Goal: Task Accomplishment & Management: Manage account settings

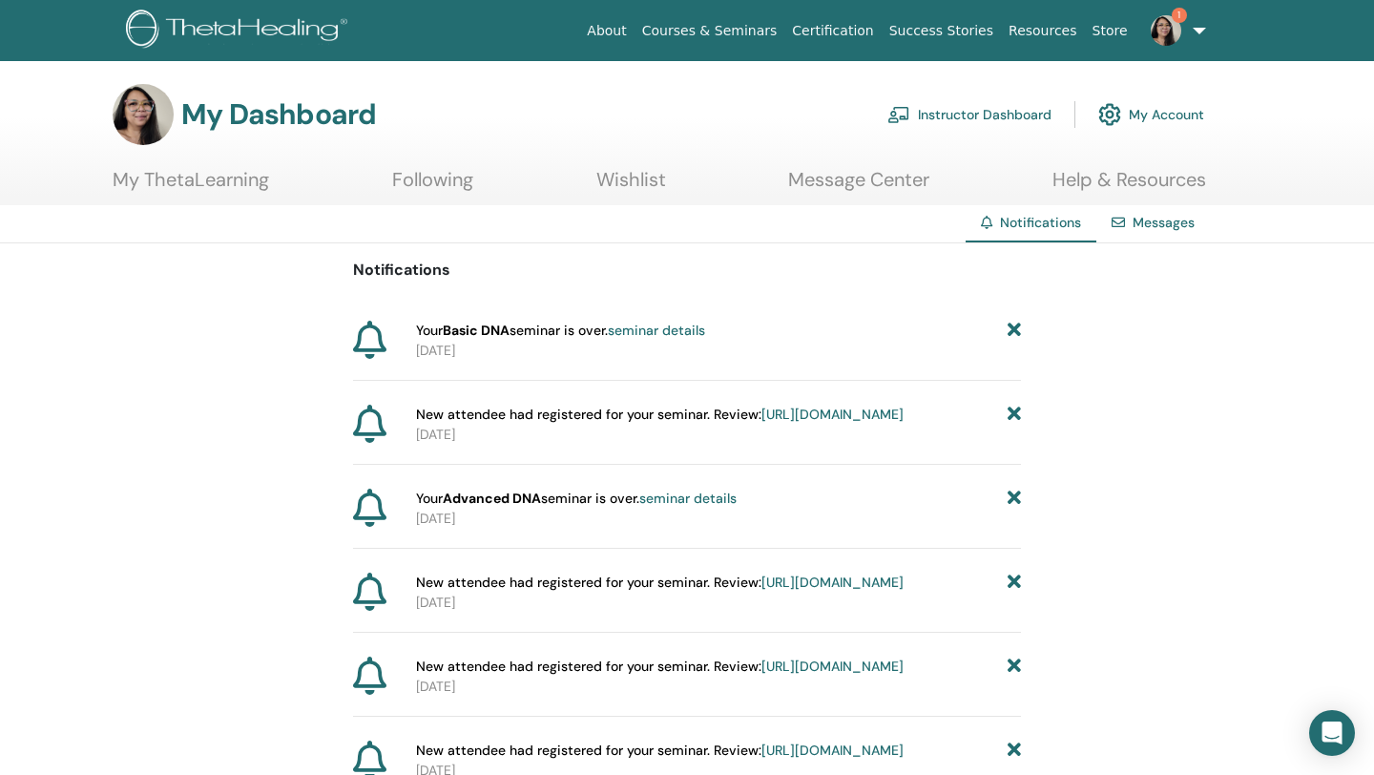
click at [935, 124] on link "Instructor Dashboard" at bounding box center [969, 115] width 164 height 42
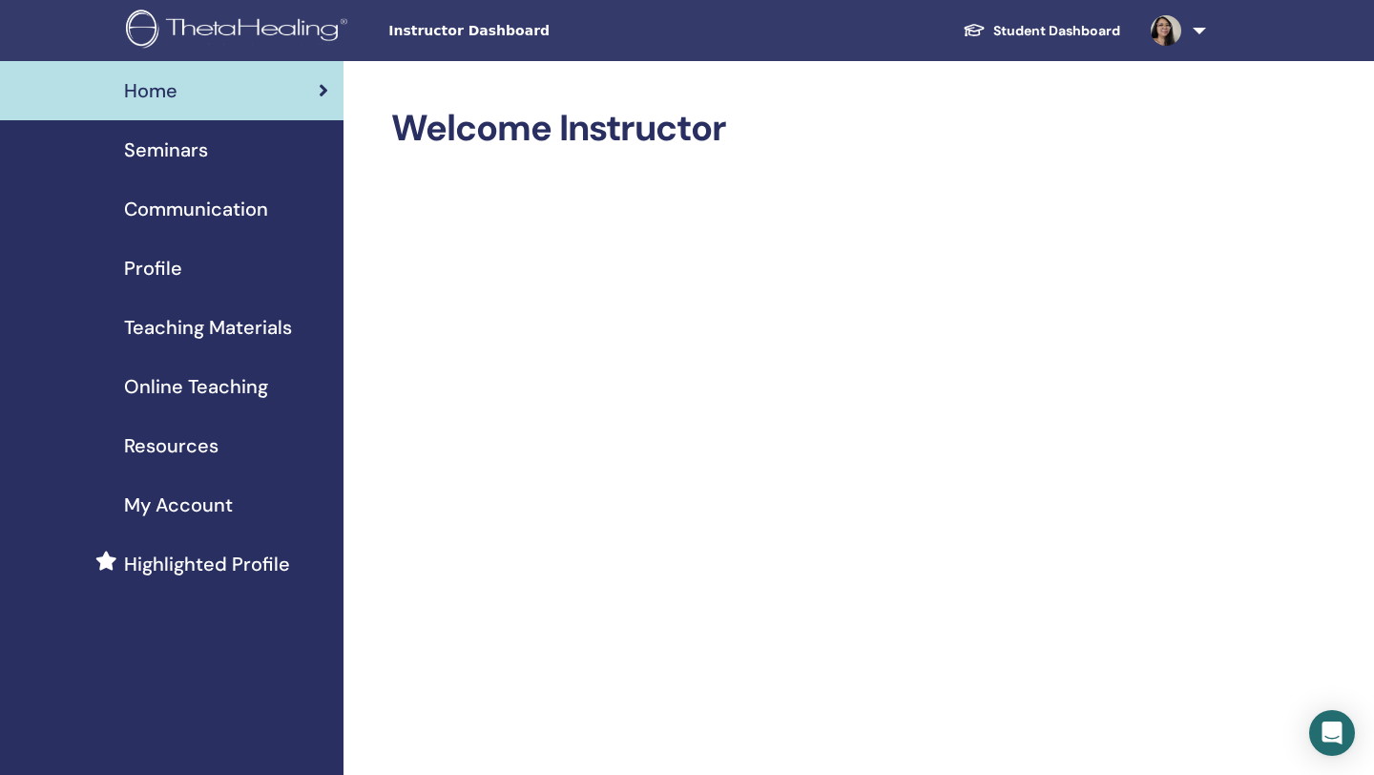
click at [155, 142] on span "Seminars" at bounding box center [166, 150] width 84 height 29
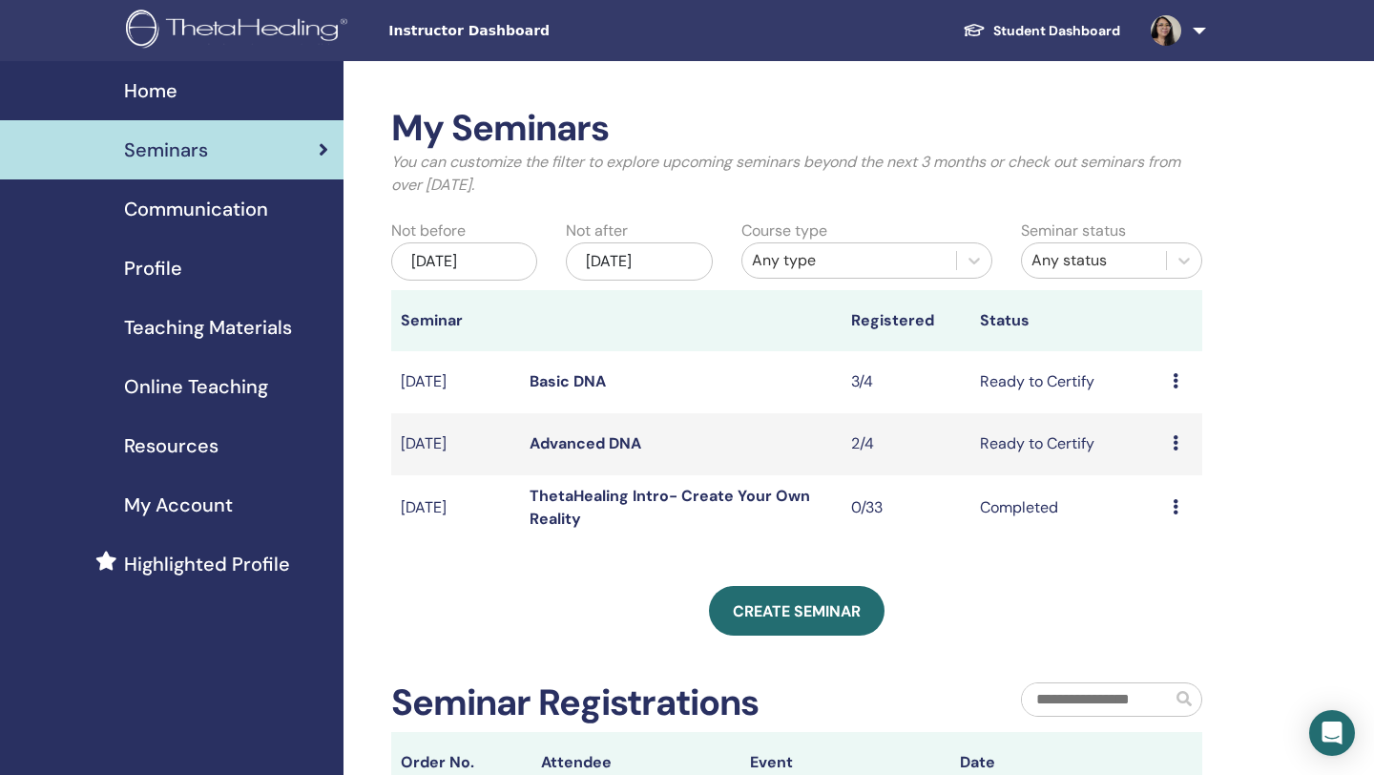
click at [1176, 379] on icon at bounding box center [1176, 380] width 6 height 15
click at [1274, 382] on div "My Seminars You can customize the filter to explore upcoming seminars beyond th…" at bounding box center [859, 560] width 1031 height 999
click at [1177, 379] on icon at bounding box center [1176, 380] width 6 height 15
click at [1177, 394] on link "Preview" at bounding box center [1160, 394] width 54 height 20
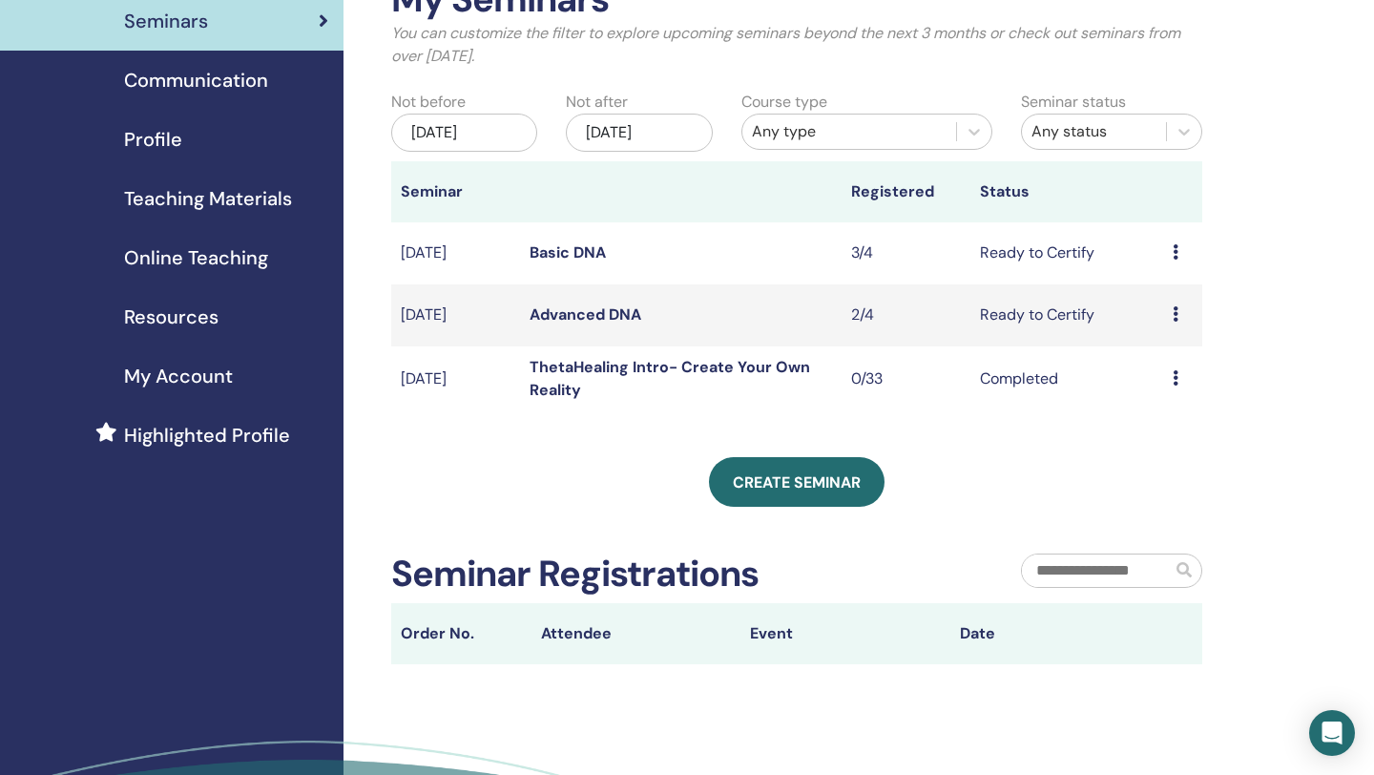
scroll to position [12, 0]
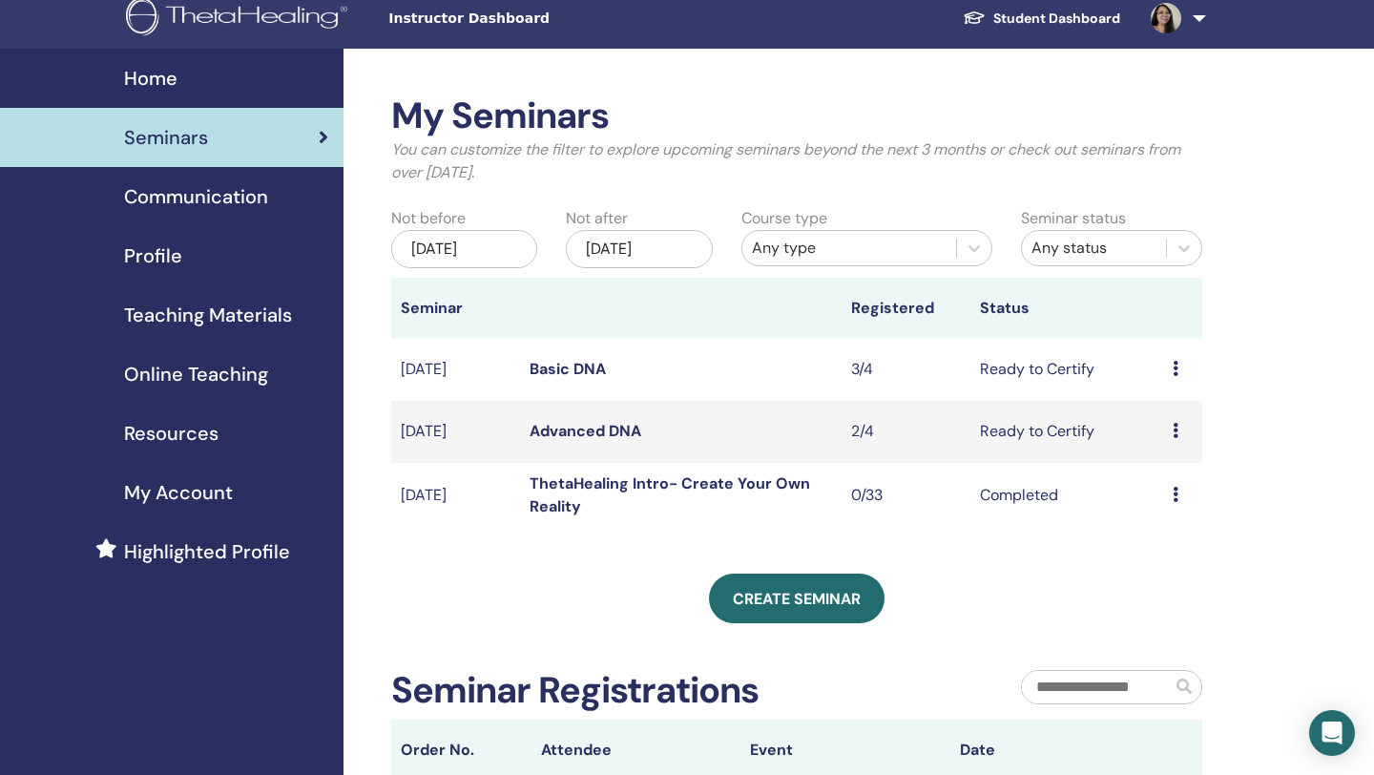
click at [1015, 379] on td "Ready to Certify" at bounding box center [1066, 370] width 193 height 62
click at [1175, 368] on icon at bounding box center [1176, 368] width 6 height 15
click at [1175, 443] on link "Attendees" at bounding box center [1167, 441] width 73 height 20
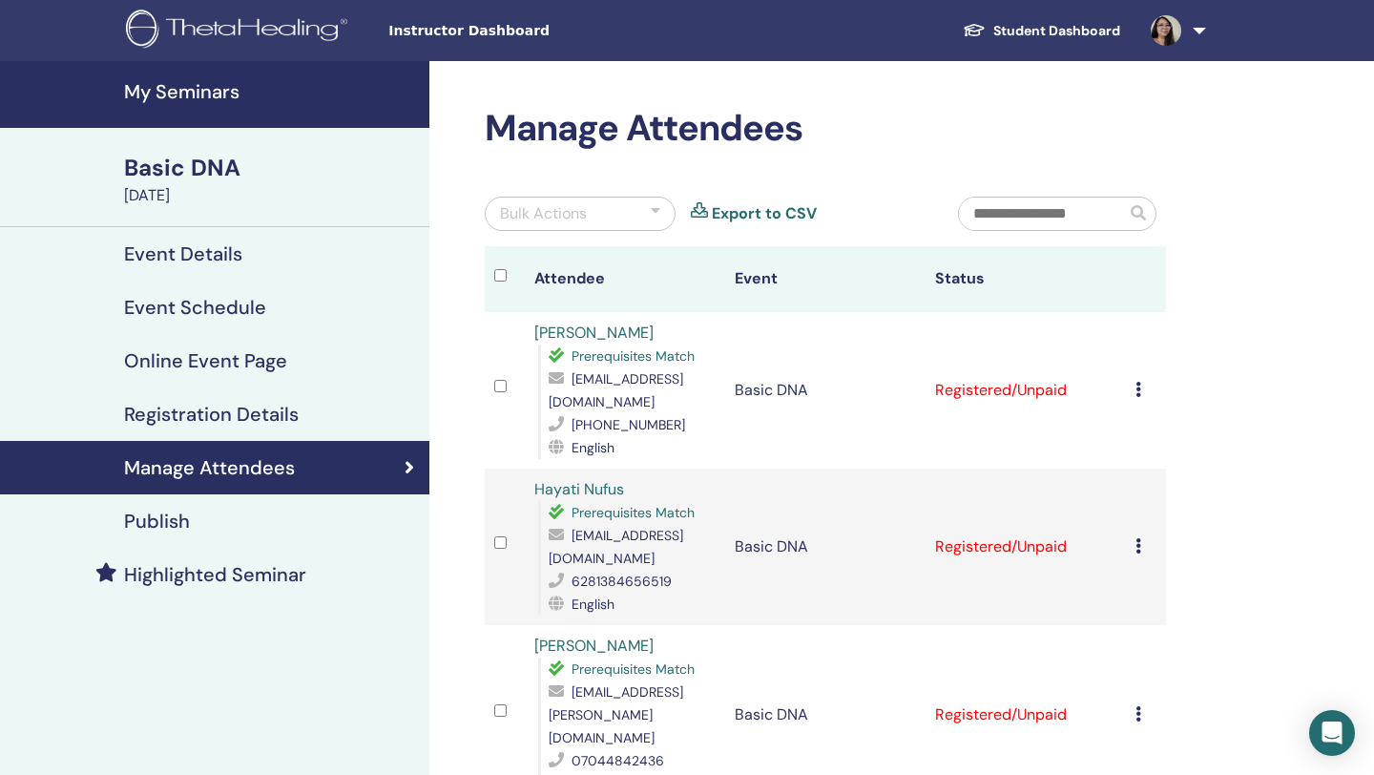
click at [1137, 388] on icon at bounding box center [1139, 389] width 6 height 15
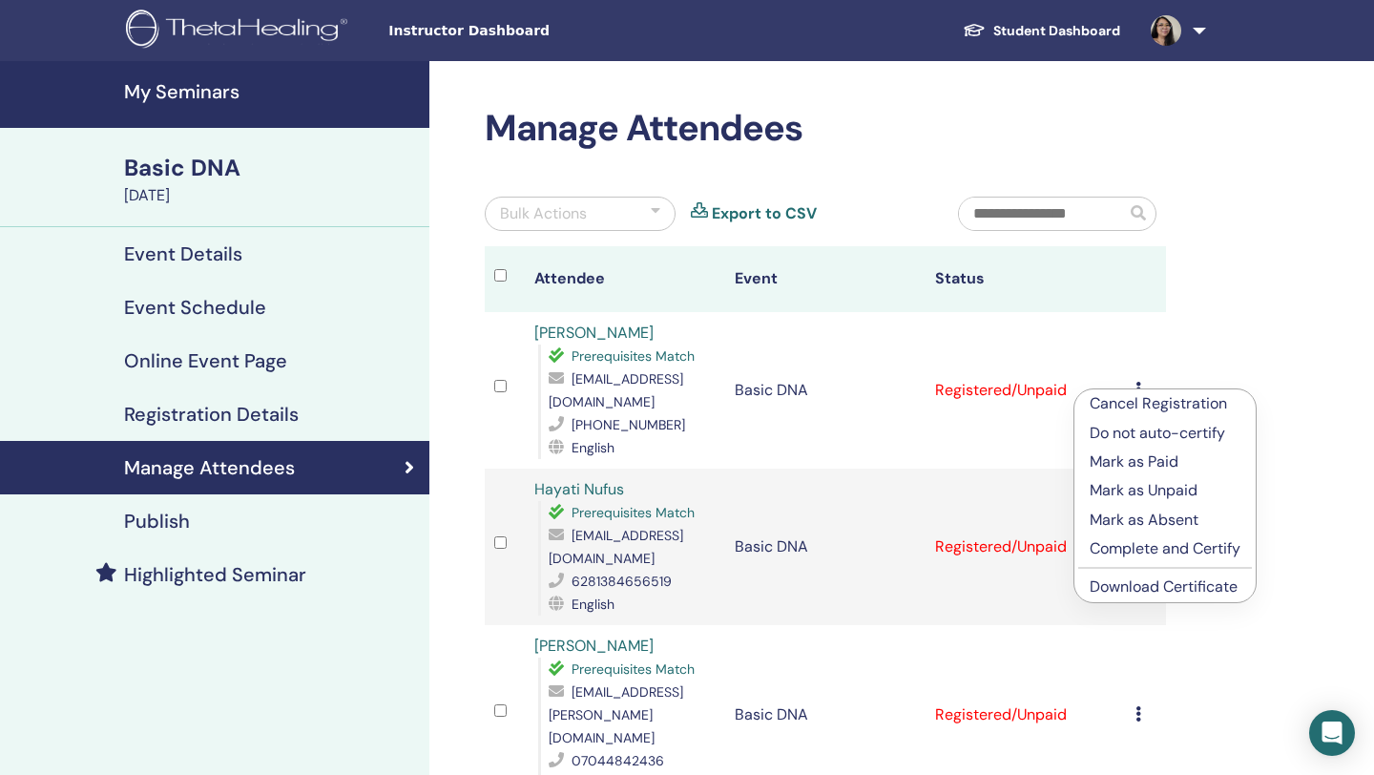
click at [1190, 549] on p "Complete and Certify" at bounding box center [1165, 548] width 151 height 23
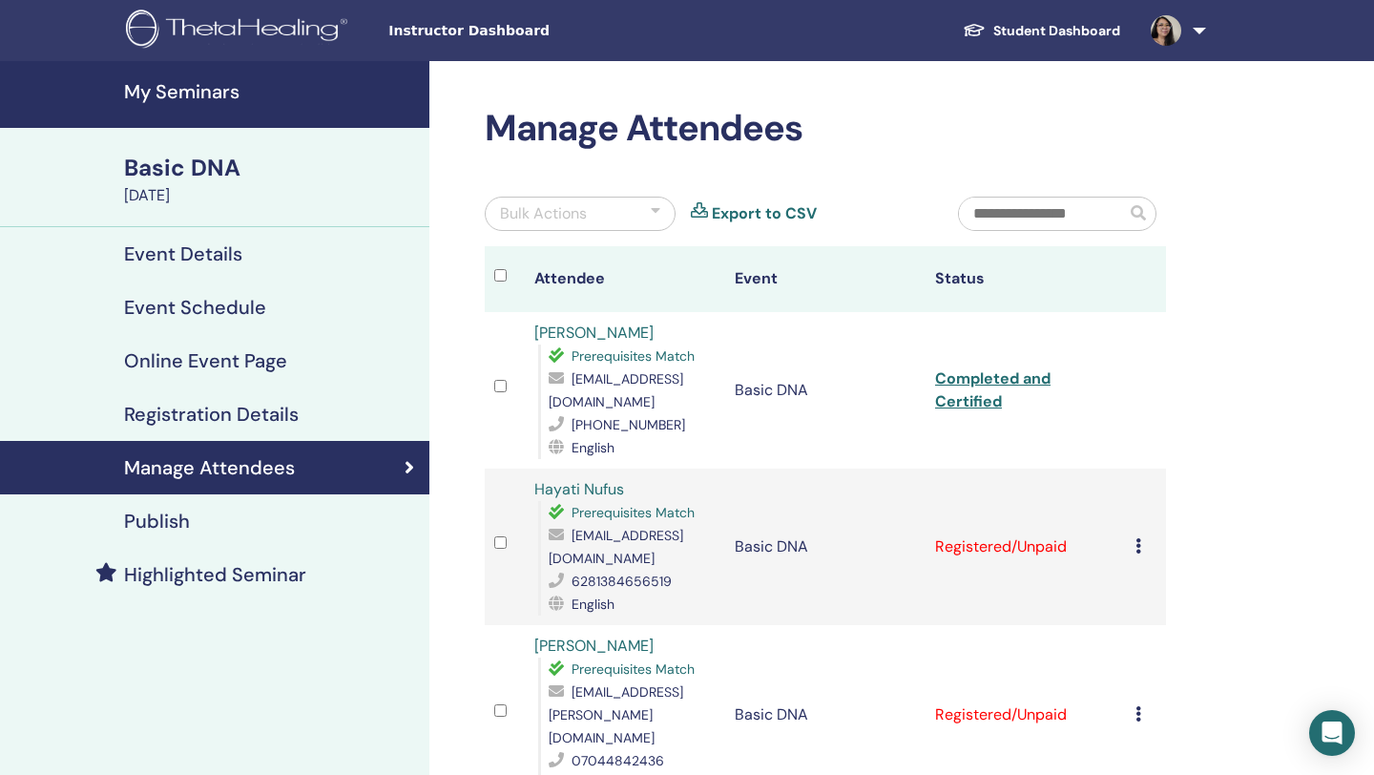
click at [1134, 549] on td "Cancel Registration Do not auto-certify Mark as Paid Mark as Unpaid Mark as Abs…" at bounding box center [1146, 547] width 40 height 156
click at [1140, 550] on icon at bounding box center [1139, 545] width 6 height 15
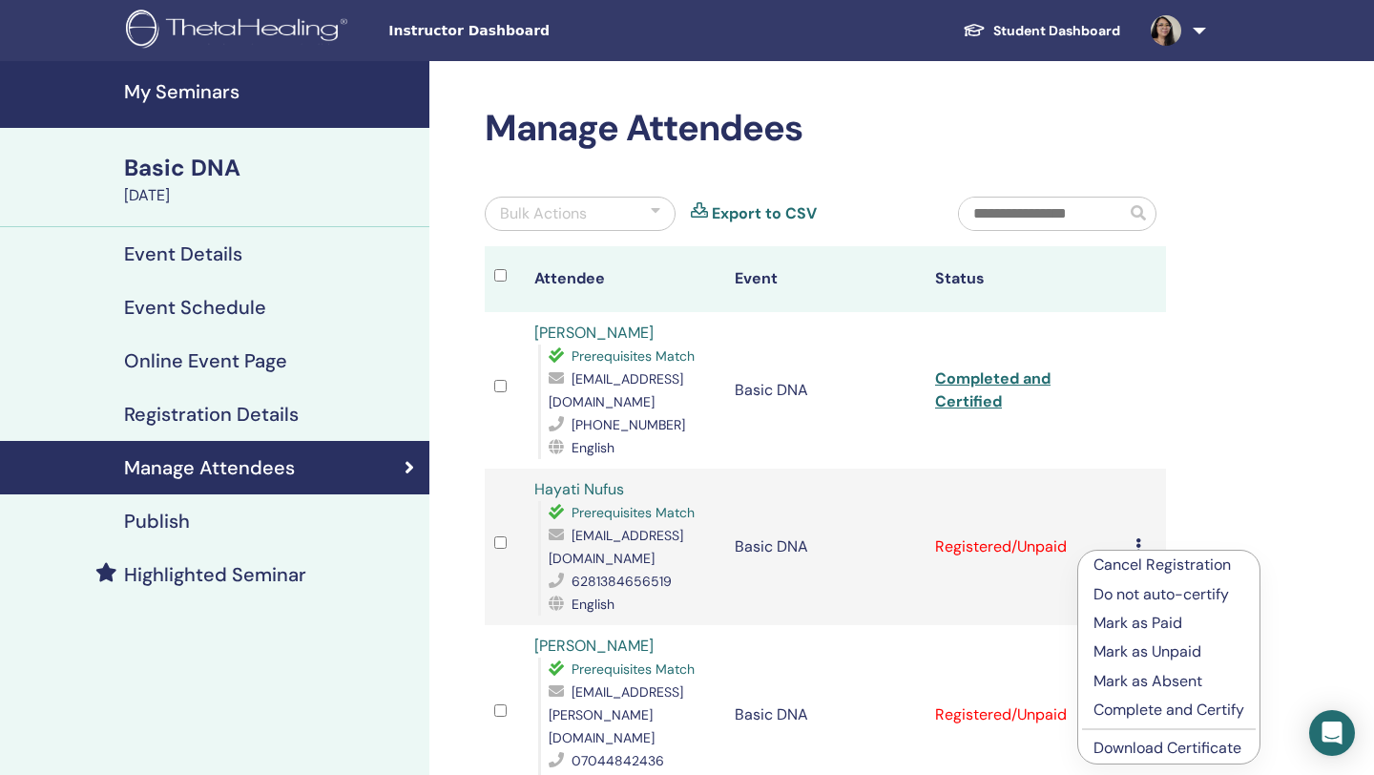
click at [1198, 714] on p "Complete and Certify" at bounding box center [1169, 710] width 151 height 23
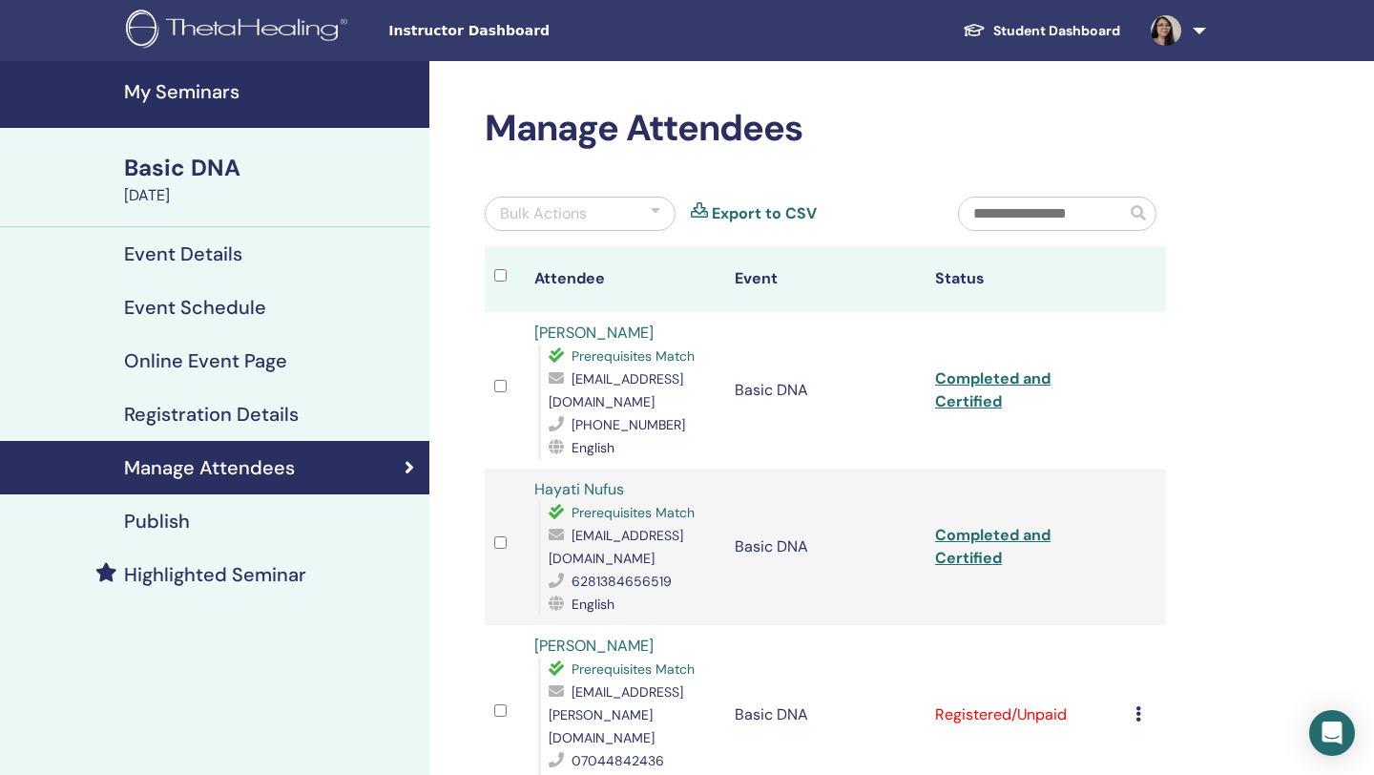
click at [1140, 706] on icon at bounding box center [1139, 713] width 6 height 15
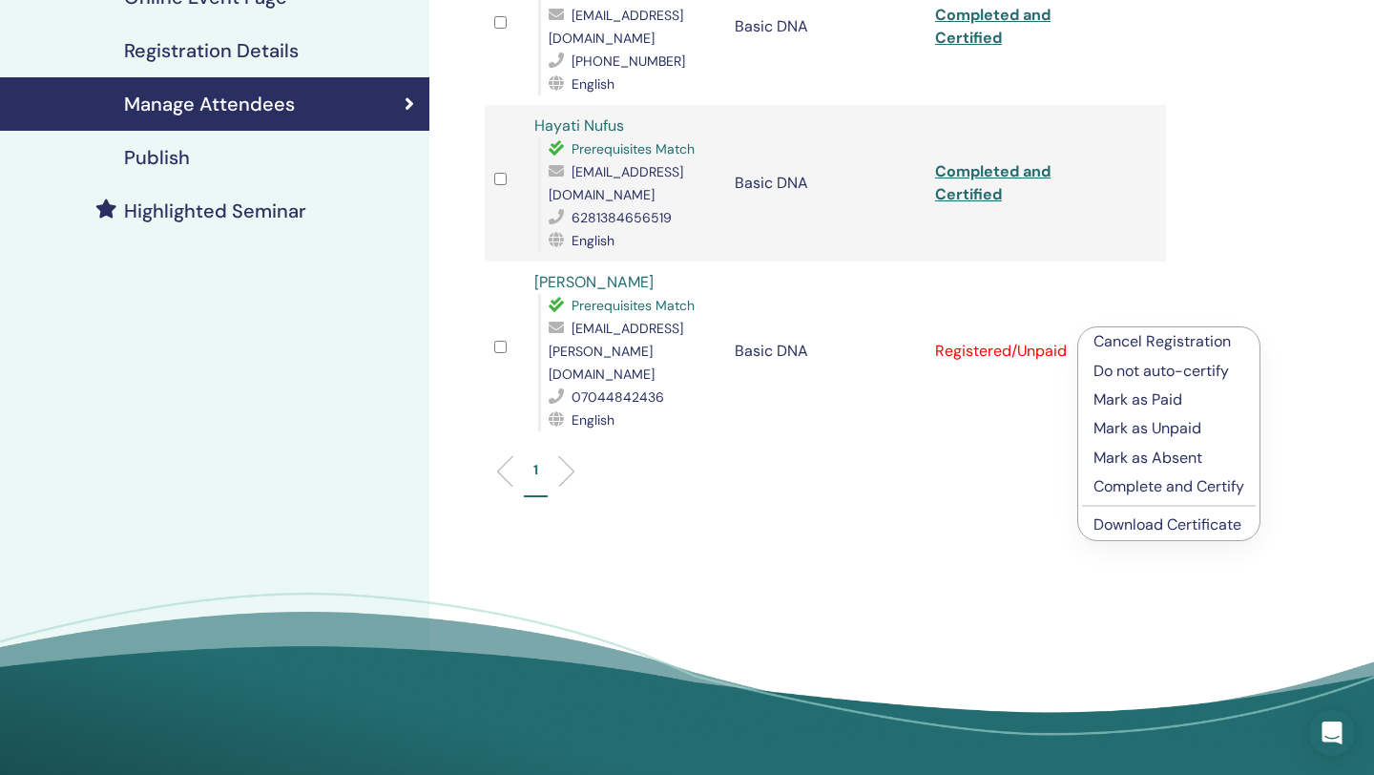
scroll to position [431, 0]
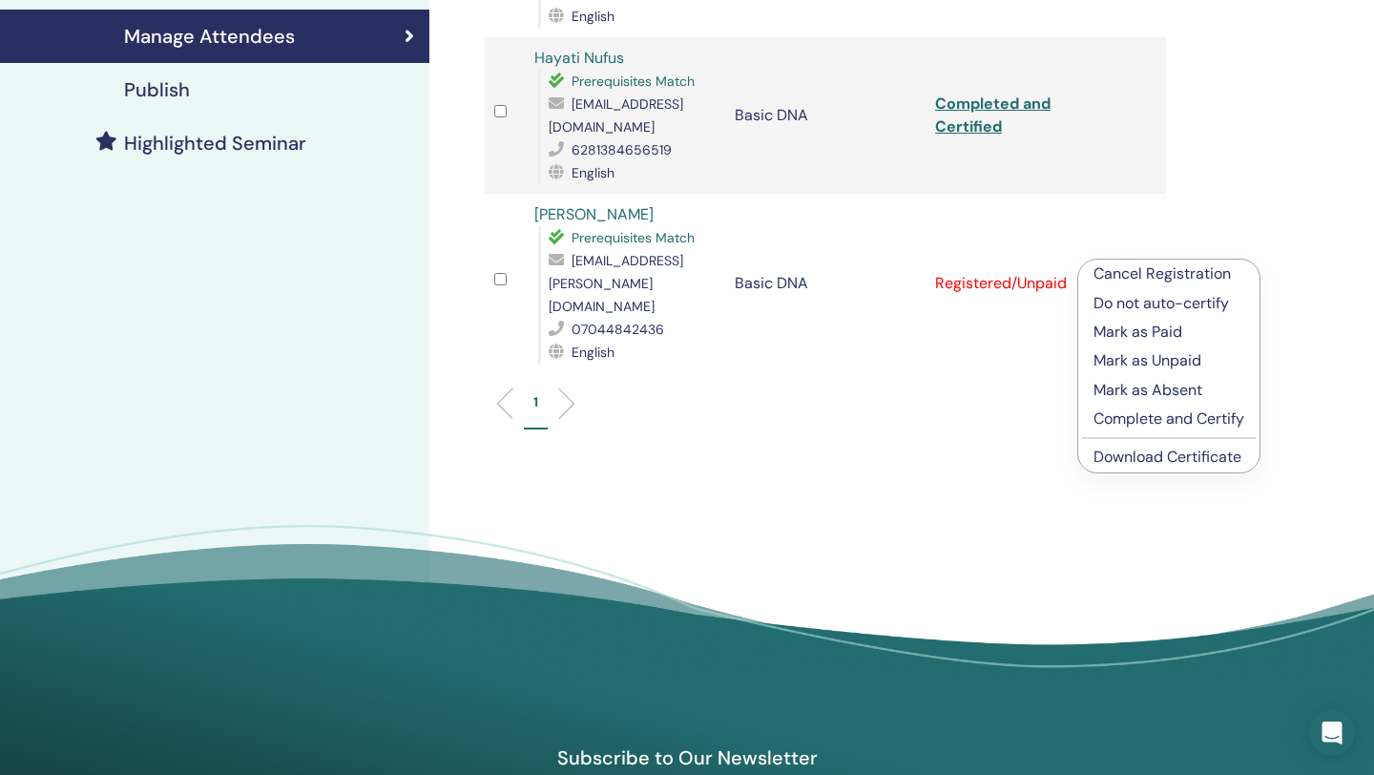
click at [1158, 426] on p "Complete and Certify" at bounding box center [1169, 418] width 151 height 23
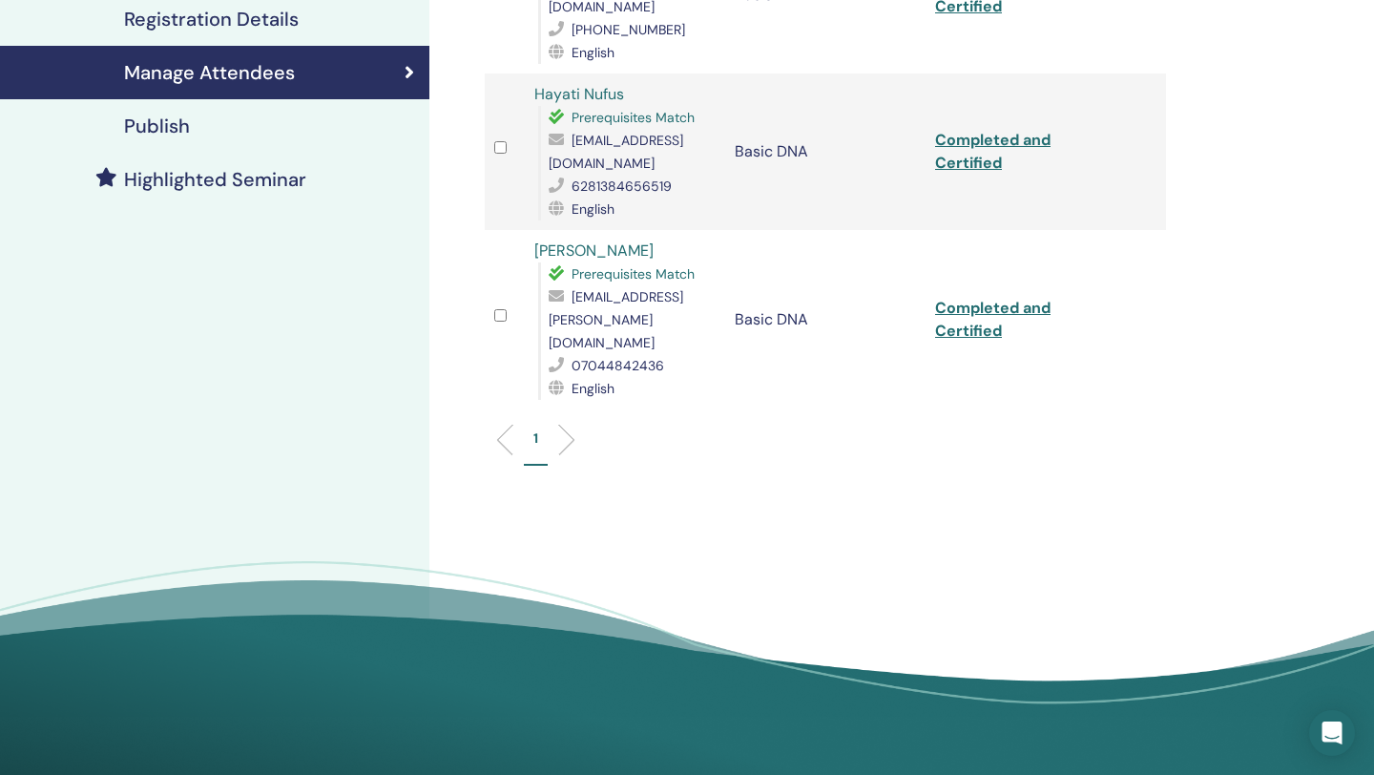
scroll to position [431, 0]
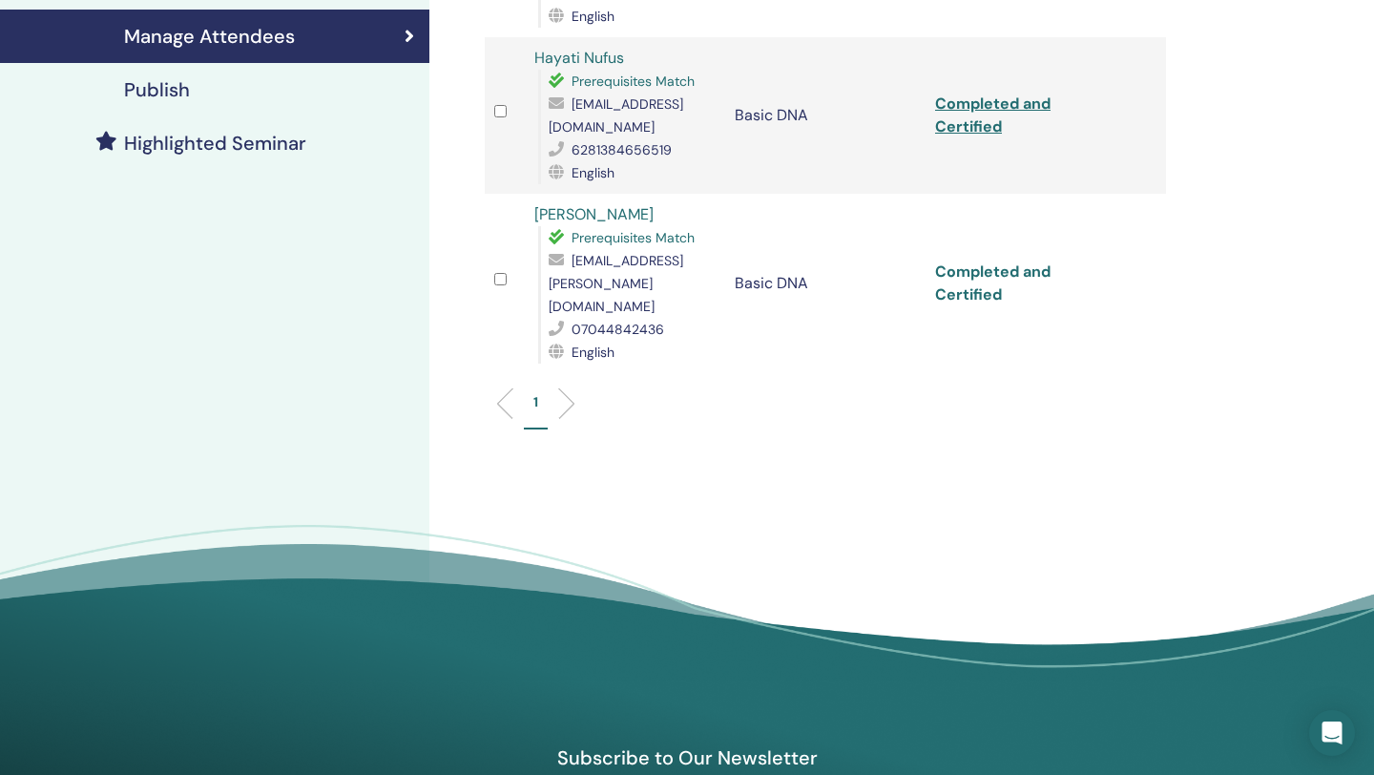
click at [981, 268] on link "Completed and Certified" at bounding box center [992, 282] width 115 height 43
click at [967, 118] on link "Completed and Certified" at bounding box center [992, 115] width 115 height 43
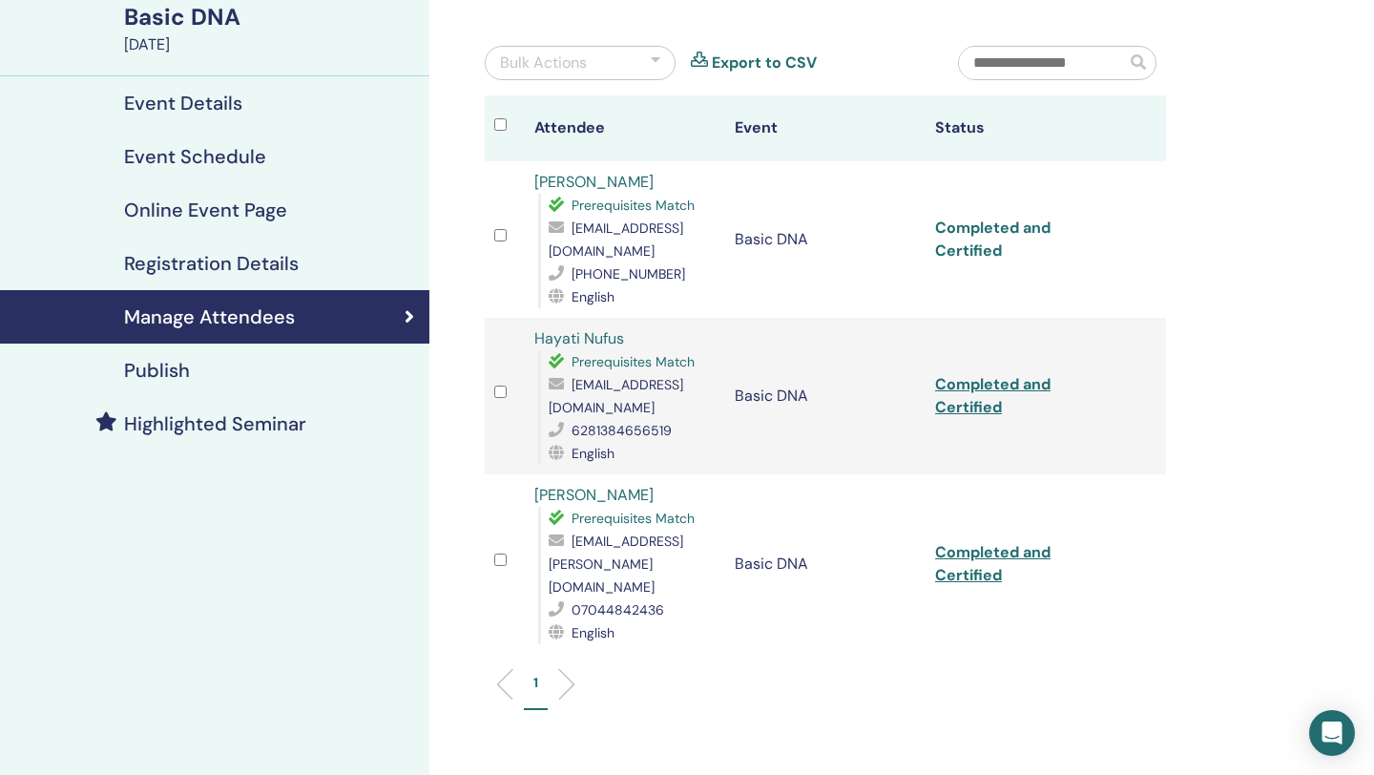
click at [978, 225] on link "Completed and Certified" at bounding box center [992, 239] width 115 height 43
